Goal: Task Accomplishment & Management: Use online tool/utility

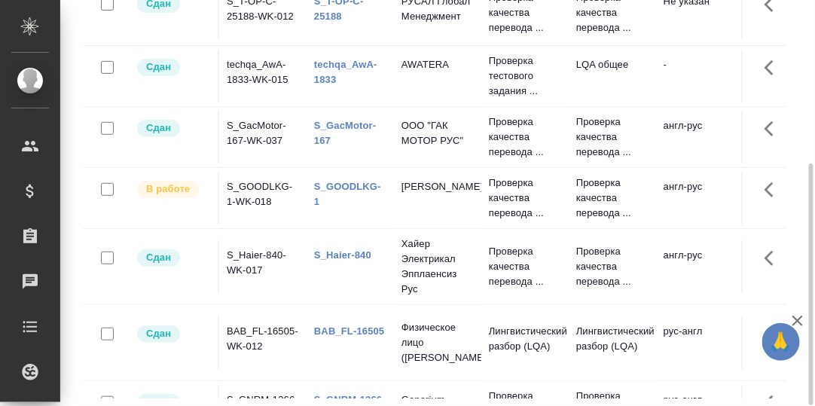
click at [355, 181] on link "S_GOODLKG-1" at bounding box center [347, 194] width 67 height 26
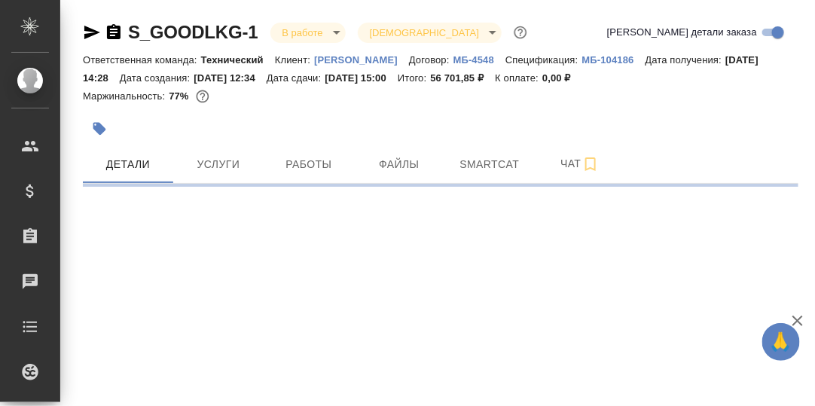
select select "RU"
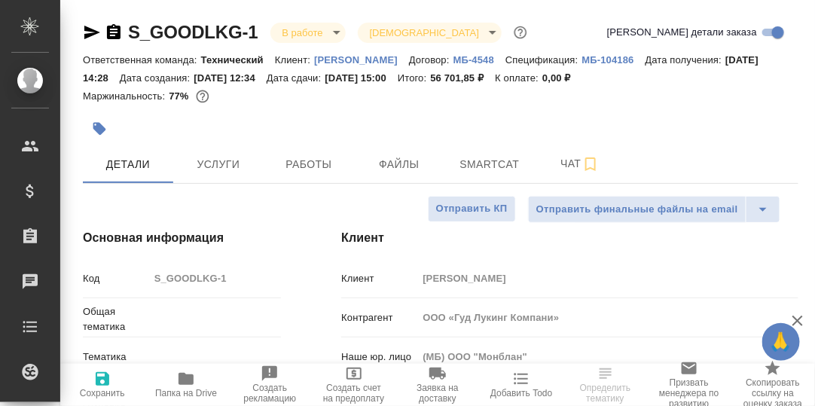
type textarea "x"
type input "Технический"
type textarea "x"
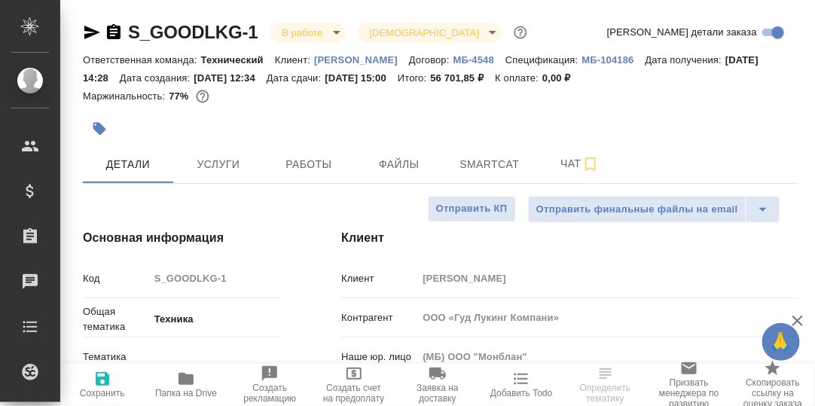
type textarea "x"
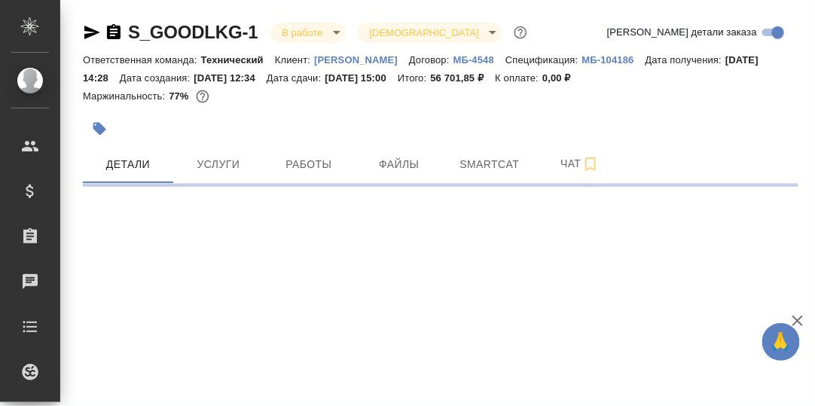
select select "RU"
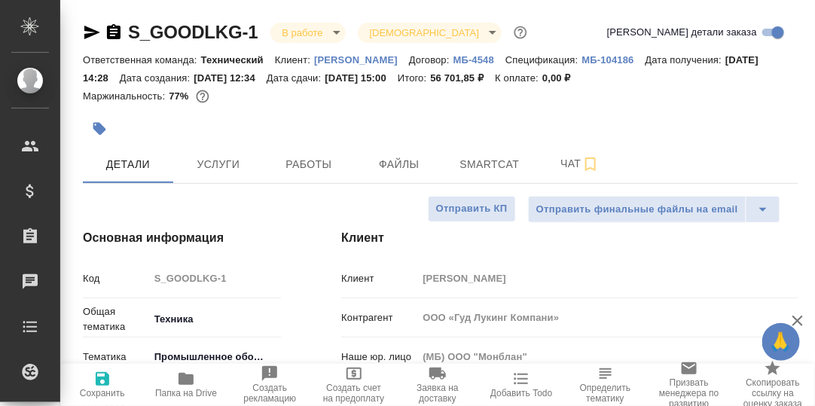
type textarea "x"
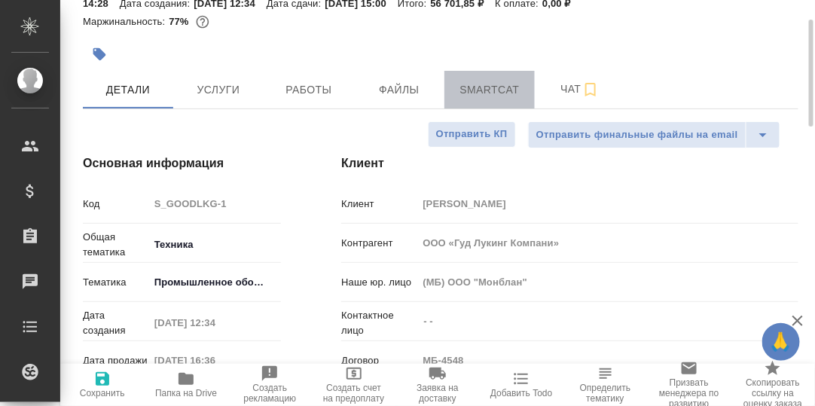
click at [499, 84] on span "Smartcat" at bounding box center [490, 90] width 72 height 19
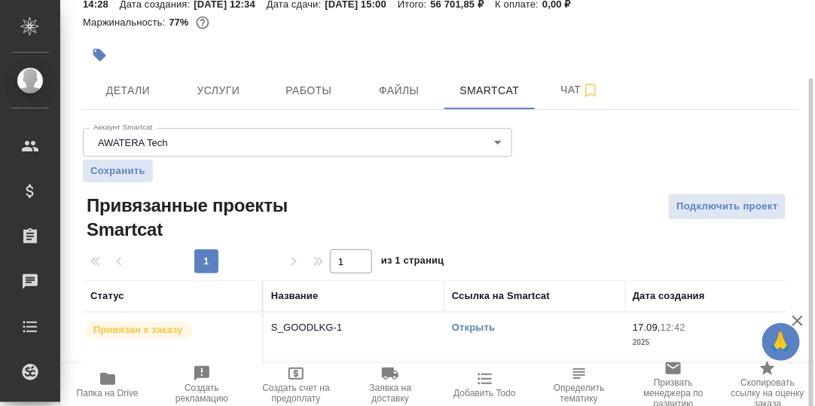
scroll to position [83, 0]
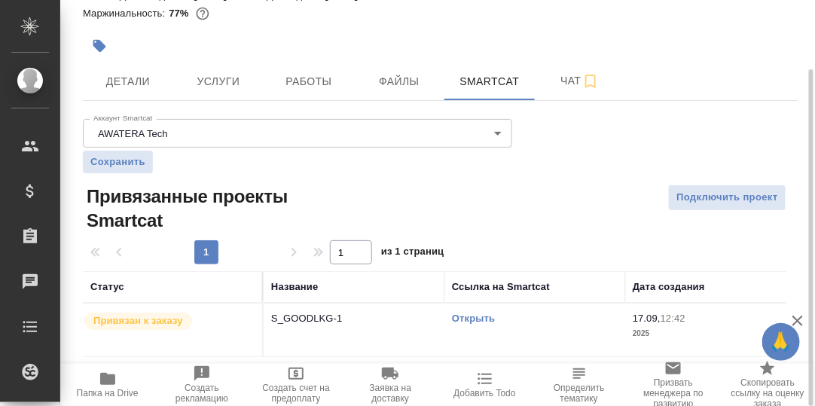
click at [484, 317] on link "Открыть" at bounding box center [473, 318] width 43 height 11
